Goal: Find contact information: Find contact information

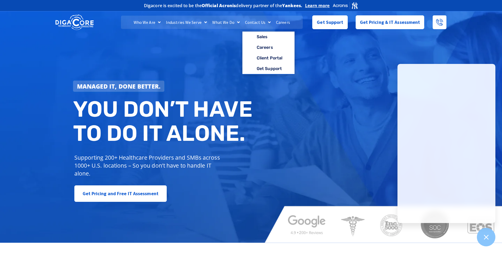
click at [262, 22] on link "Contact Us" at bounding box center [258, 22] width 31 height 13
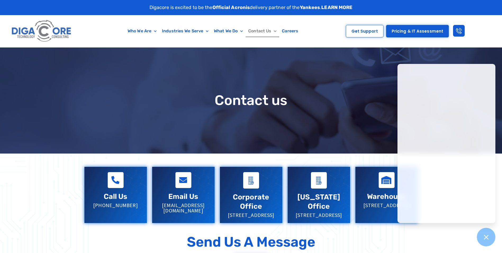
click at [346, 130] on div "Contact us" at bounding box center [251, 100] width 344 height 106
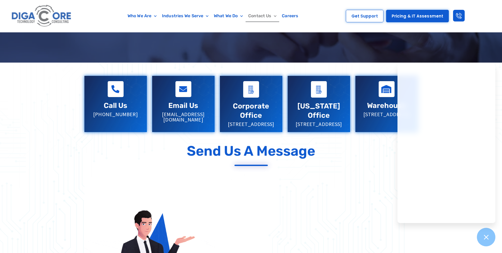
scroll to position [79, 0]
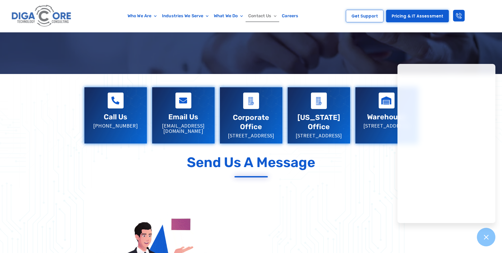
click at [191, 126] on p "sales@digacore.com" at bounding box center [184, 128] width 52 height 11
